Goal: Purchase product/service

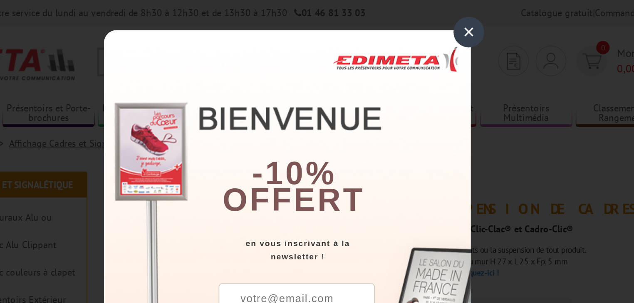
click at [429, 20] on div "×" at bounding box center [429, 20] width 19 height 19
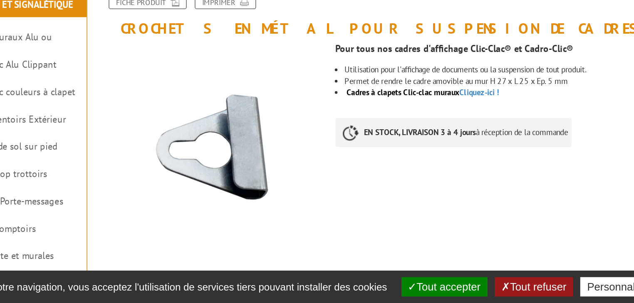
scroll to position [17, 0]
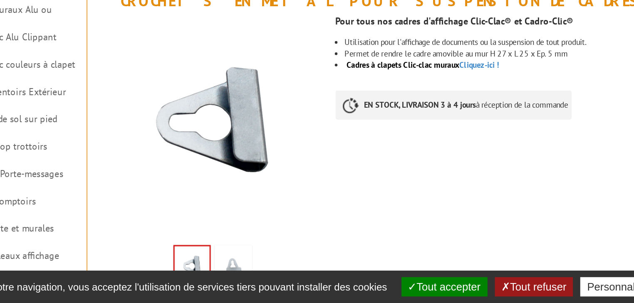
click at [414, 289] on button "Tout accepter" at bounding box center [415, 292] width 54 height 12
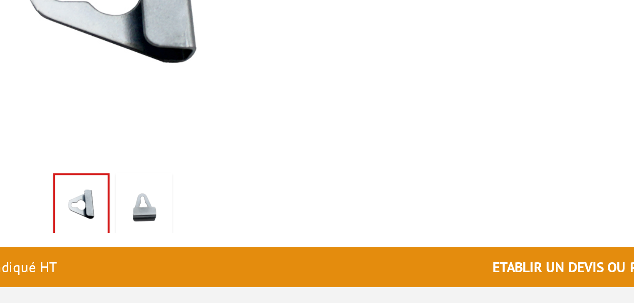
scroll to position [33, 0]
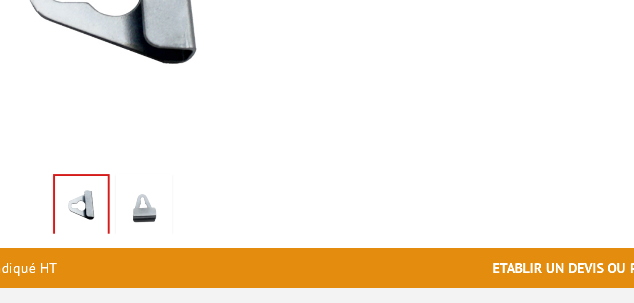
click at [283, 264] on img at bounding box center [283, 265] width 20 height 26
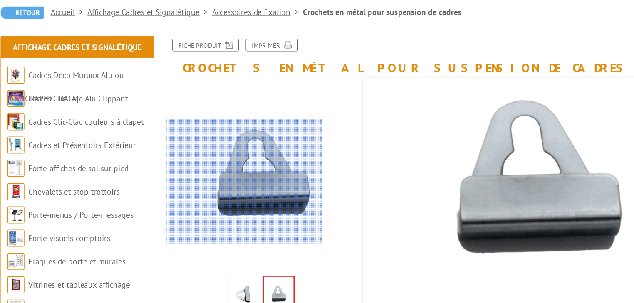
scroll to position [0, 0]
